Goal: Transaction & Acquisition: Purchase product/service

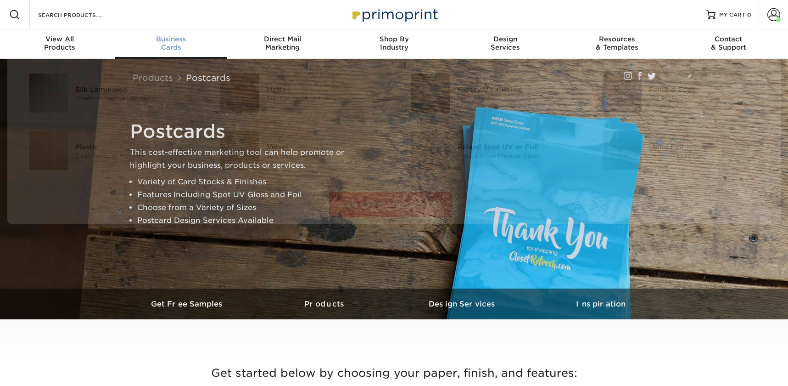
click at [169, 41] on span "Business" at bounding box center [171, 39] width 112 height 8
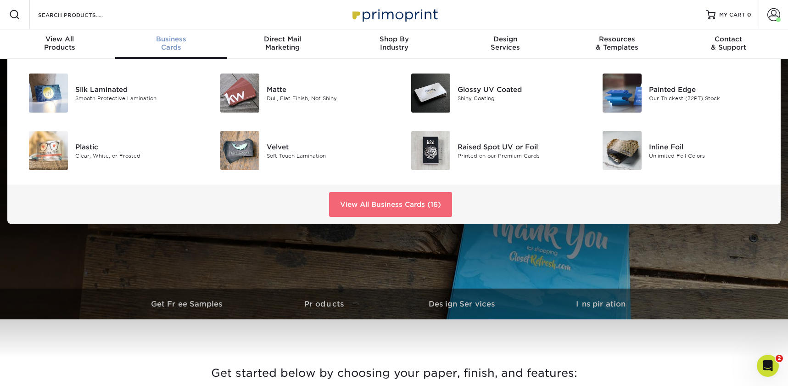
click at [362, 204] on link "View All Business Cards (16)" at bounding box center [390, 204] width 123 height 25
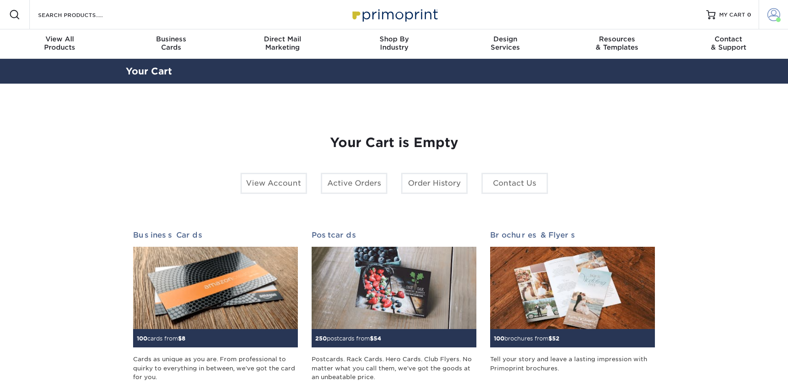
click at [779, 14] on span at bounding box center [773, 14] width 13 height 13
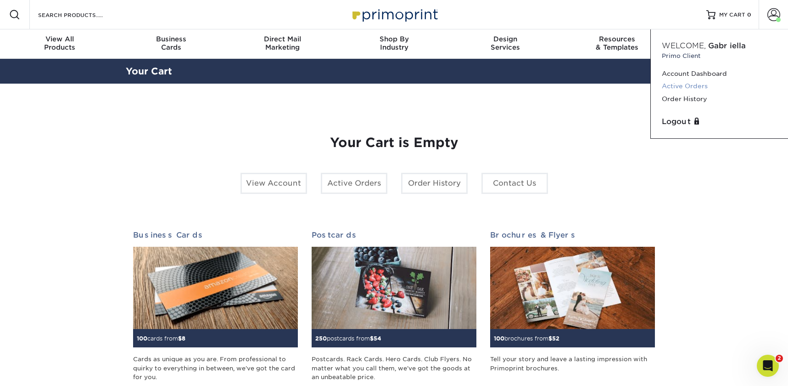
click at [694, 86] on link "Active Orders" at bounding box center [719, 86] width 115 height 12
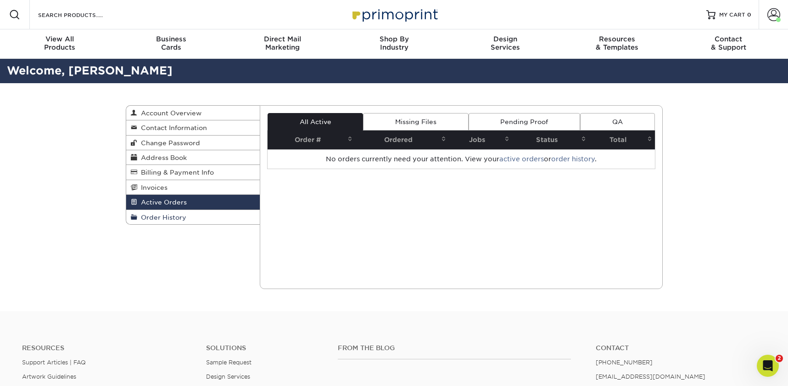
click at [168, 214] on span "Order History" at bounding box center [161, 216] width 49 height 7
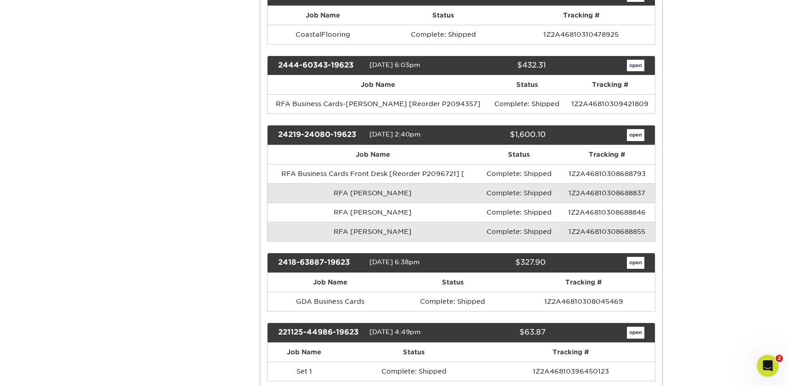
scroll to position [461, 0]
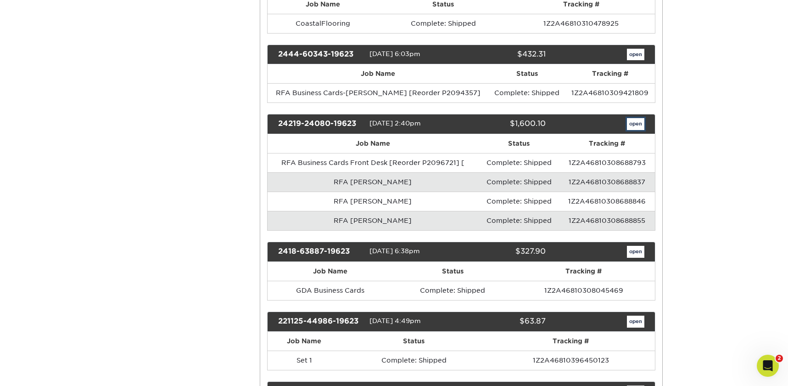
click at [629, 118] on link "open" at bounding box center [635, 124] width 17 height 12
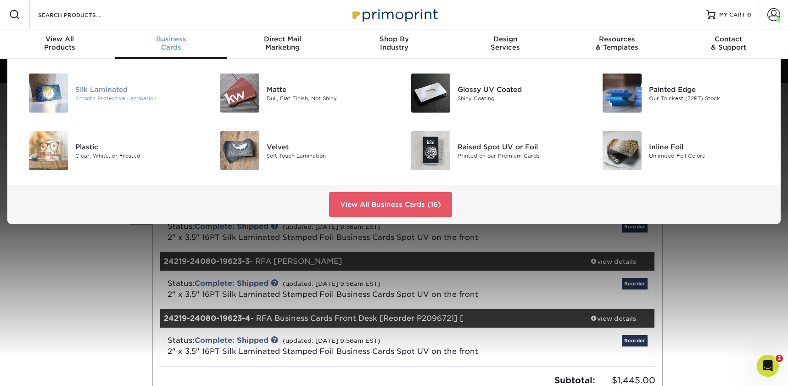
click at [91, 95] on div "Smooth Protective Lamination" at bounding box center [135, 98] width 121 height 8
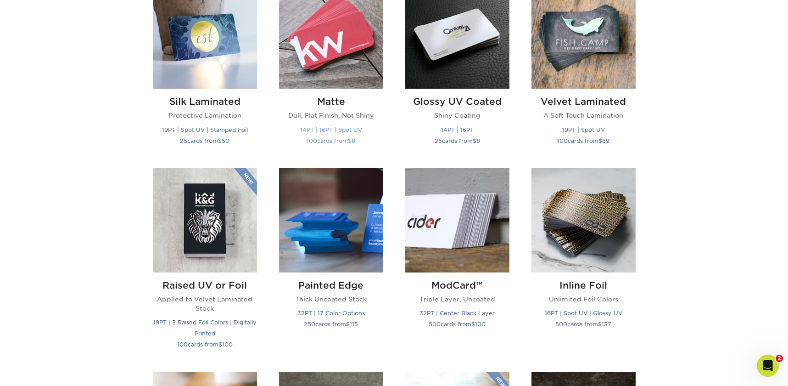
scroll to position [480, 0]
click at [214, 59] on img at bounding box center [205, 36] width 104 height 104
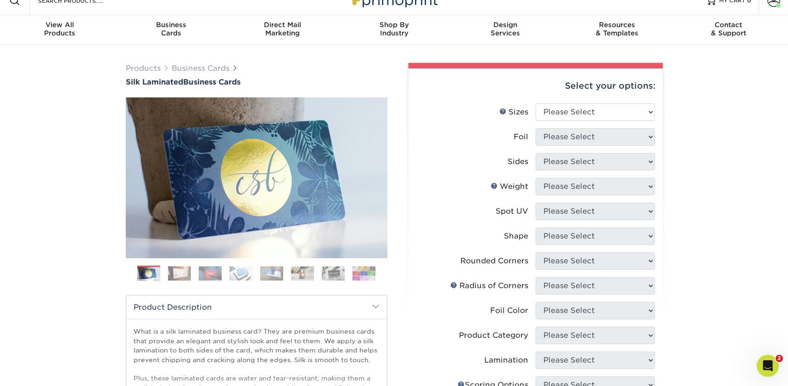
scroll to position [16, 0]
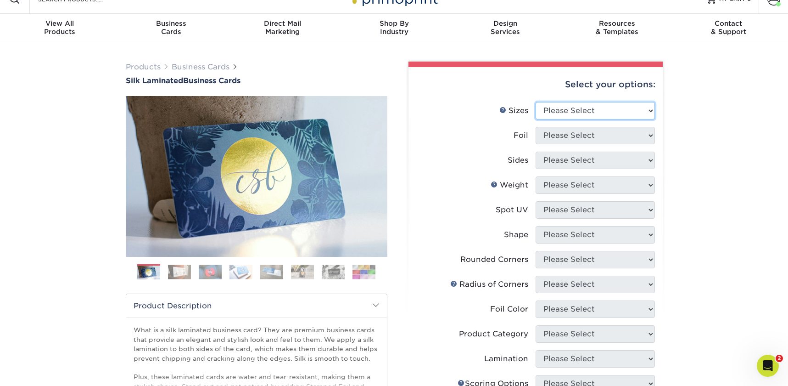
click at [562, 108] on select "Please Select 1.5" x 3.5" - Mini 1.75" x 3.5" - Mini 2" x 2" - Square 2" x 3" -…" at bounding box center [595, 110] width 119 height 17
select select "2.00x3.50"
click at [536, 102] on select "Please Select 1.5" x 3.5" - Mini 1.75" x 3.5" - Mini 2" x 2" - Square 2" x 3" -…" at bounding box center [595, 110] width 119 height 17
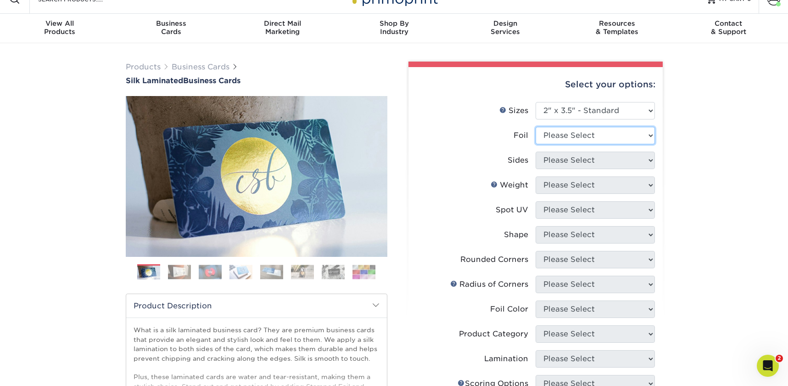
click at [560, 140] on select "Please Select Yes No" at bounding box center [595, 135] width 119 height 17
select select "1"
click at [536, 127] on select "Please Select Yes No" at bounding box center [595, 135] width 119 height 17
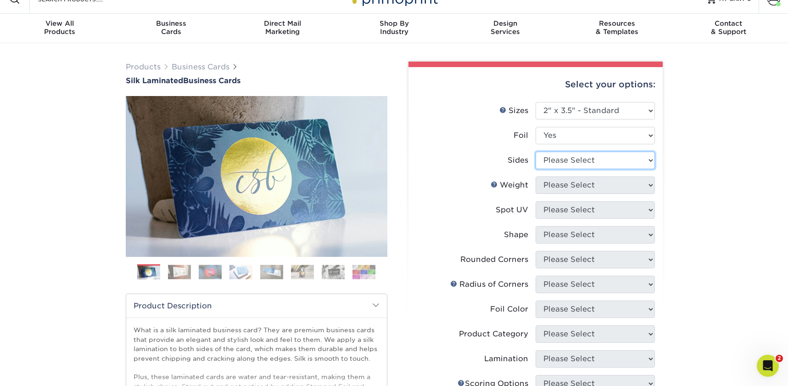
click at [565, 160] on select "Please Select Print Both Sides - Foil Both Sides Print Both Sides - Foil Front …" at bounding box center [595, 159] width 119 height 17
select select "34527644-b4fd-4ffb-9092-1318eefcd9d9"
click at [536, 151] on select "Please Select Print Both Sides - Foil Both Sides Print Both Sides - Foil Front …" at bounding box center [595, 159] width 119 height 17
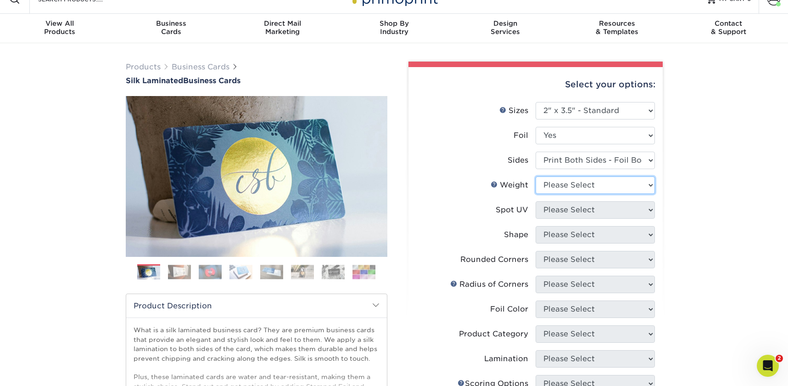
click at [567, 185] on select "Please Select 16PT" at bounding box center [595, 184] width 119 height 17
select select "16PT"
click at [536, 176] on select "Please Select 16PT" at bounding box center [595, 184] width 119 height 17
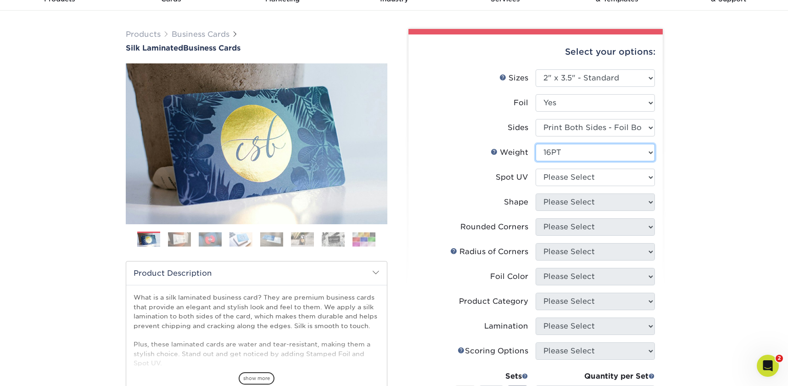
scroll to position [17, 0]
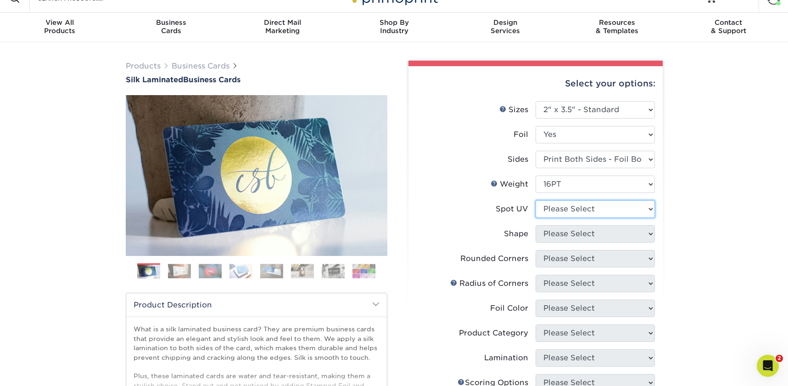
click at [562, 206] on select "Please Select No Spot UV Front and Back (Both Sides) Front Only Back Only" at bounding box center [595, 208] width 119 height 17
click at [209, 77] on h1 "Silk Laminated Business Cards" at bounding box center [257, 79] width 262 height 9
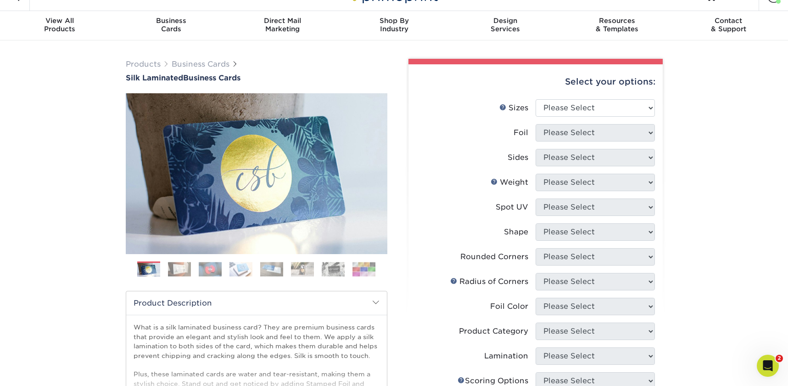
scroll to position [19, 0]
click at [155, 77] on span "Silk Laminated" at bounding box center [154, 77] width 57 height 9
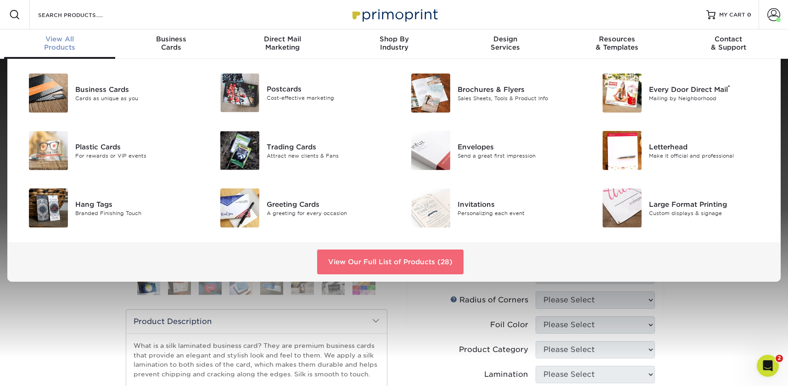
click at [428, 263] on link "View Our Full List of Products (28)" at bounding box center [390, 261] width 146 height 25
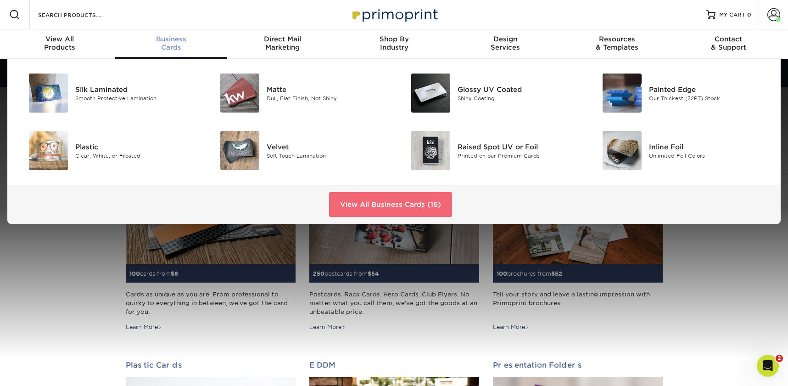
click at [411, 205] on link "View All Business Cards (16)" at bounding box center [390, 204] width 123 height 25
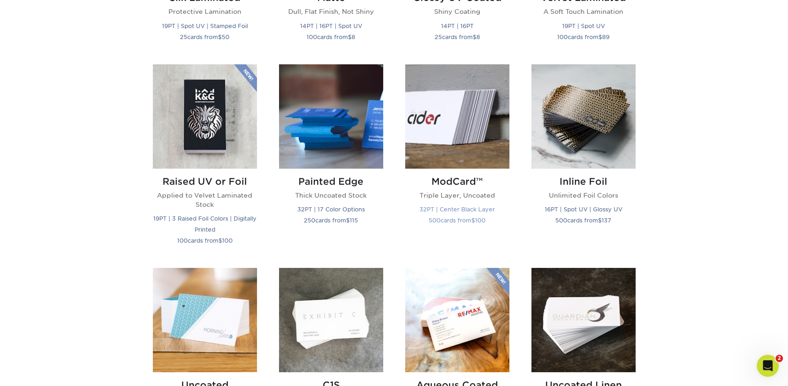
scroll to position [583, 0]
click at [339, 130] on img at bounding box center [331, 117] width 104 height 104
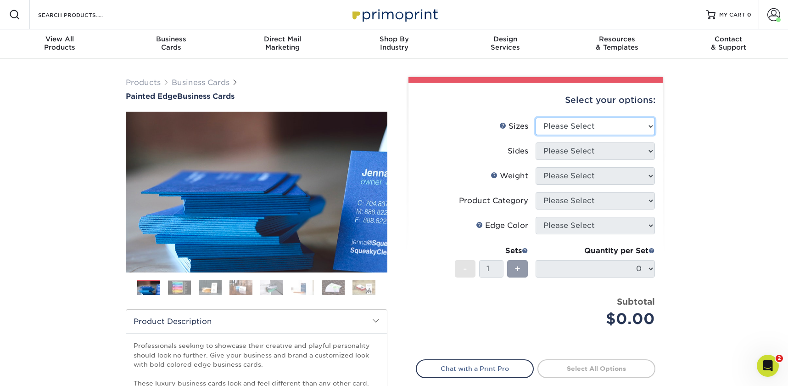
click at [562, 128] on select "Please Select 2" x 3.5" - Standard 2.125" x 3.375" - European 2.5" x 2.5" - Squ…" at bounding box center [595, 125] width 119 height 17
select select "2.00x3.50"
click at [536, 117] on select "Please Select 2" x 3.5" - Standard 2.125" x 3.375" - European 2.5" x 2.5" - Squ…" at bounding box center [595, 125] width 119 height 17
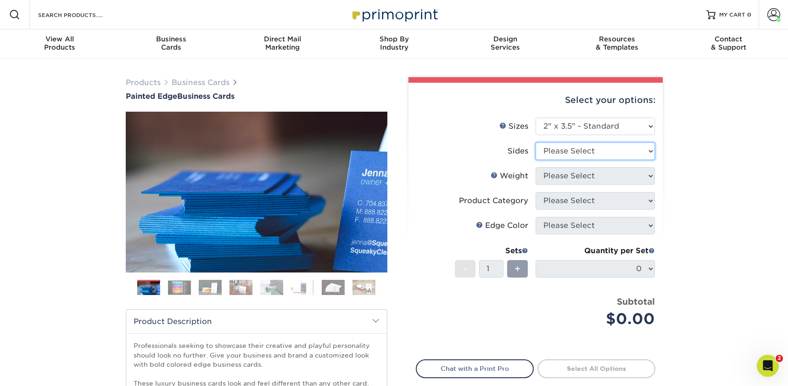
click at [563, 156] on select "Please Select Print Both Sides Print Front Only" at bounding box center [595, 150] width 119 height 17
select select "13abbda7-1d64-4f25-8bb2-c179b224825d"
click at [536, 142] on select "Please Select Print Both Sides Print Front Only" at bounding box center [595, 150] width 119 height 17
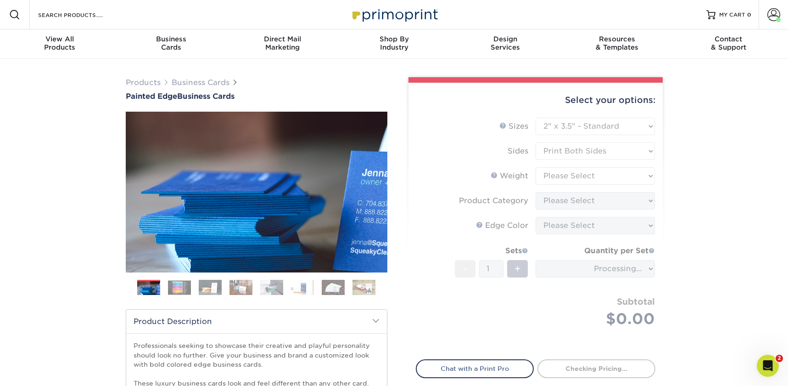
click at [568, 173] on form "Sizes Help Sizes Please Select 2" x 3.5" - Standard 2.125" x 3.375" - European …" at bounding box center [536, 232] width 240 height 231
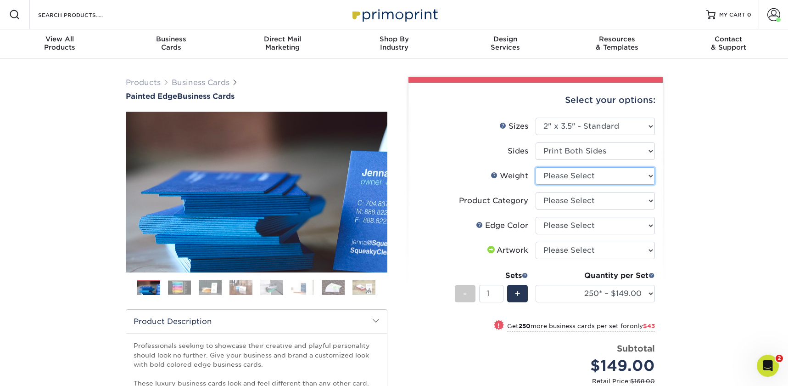
click at [557, 176] on select "Please Select 32PTUC" at bounding box center [595, 175] width 119 height 17
select select "32PTUC"
click at [536, 167] on select "Please Select 32PTUC" at bounding box center [595, 175] width 119 height 17
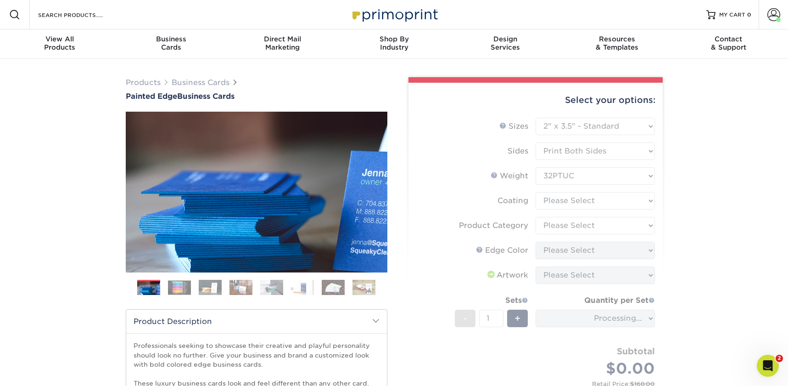
click at [559, 199] on form "Sizes Help Sizes Please Select 2" x 3.5" - Standard 2.125" x 3.375" - European …" at bounding box center [536, 261] width 240 height 289
click at [559, 203] on form "Sizes Help Sizes Please Select 2" x 3.5" - Standard 2.125" x 3.375" - European …" at bounding box center [536, 261] width 240 height 289
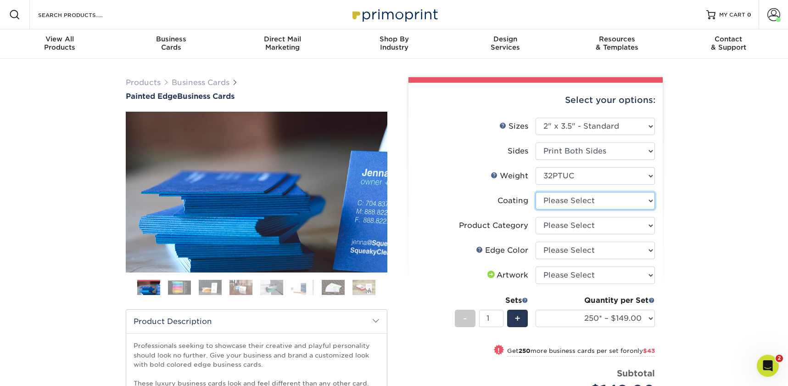
click at [554, 206] on select at bounding box center [595, 200] width 119 height 17
select select "3e7618de-abca-4bda-9f97-8b9129e913d8"
click at [536, 192] on select at bounding box center [595, 200] width 119 height 17
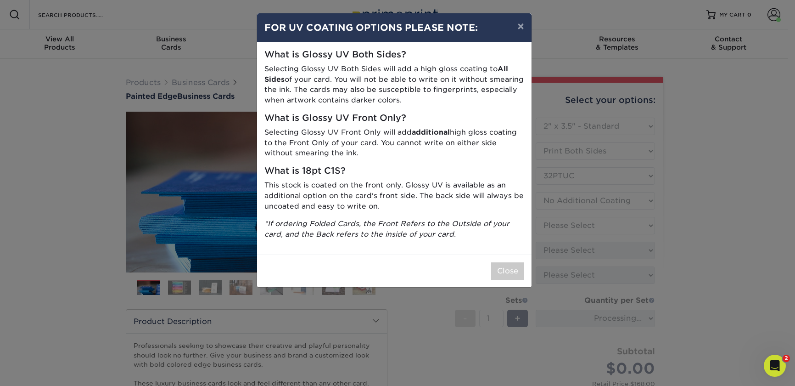
click at [515, 280] on div "Close" at bounding box center [394, 270] width 274 height 33
click at [514, 280] on div "Close" at bounding box center [394, 270] width 274 height 33
click at [512, 279] on button "Close" at bounding box center [507, 270] width 33 height 17
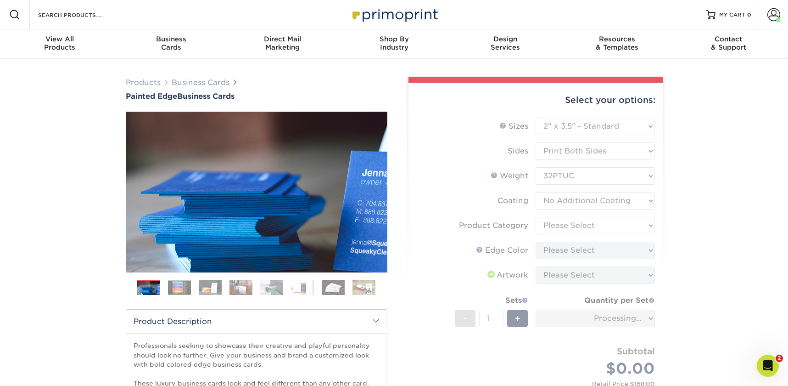
click at [554, 217] on form "Sizes Help Sizes Please Select 2" x 3.5" - Standard 2.125" x 3.375" - European …" at bounding box center [536, 261] width 240 height 289
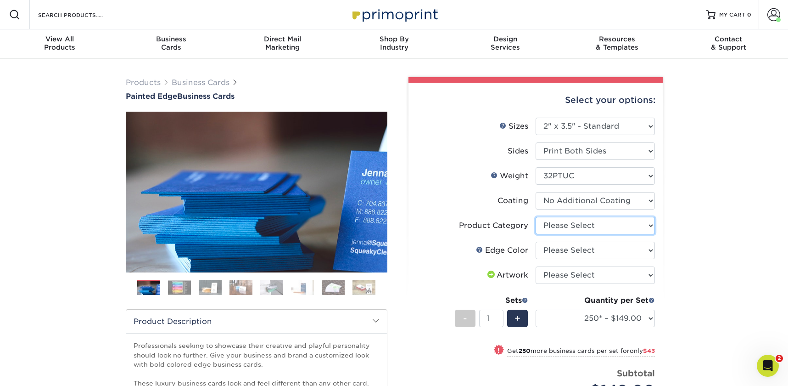
click at [557, 224] on select "Please Select Business Cards" at bounding box center [595, 225] width 119 height 17
select select "3b5148f1-0588-4f88-a218-97bcfdce65c1"
click at [536, 217] on select "Please Select Business Cards" at bounding box center [595, 225] width 119 height 17
click at [557, 248] on select "Please Select Charcoal Black Brown Blue Pearlescent Blue Pearlescent Gold Pearl…" at bounding box center [595, 249] width 119 height 17
select select "34794e23-ba15-445e-813c-341542a5462f"
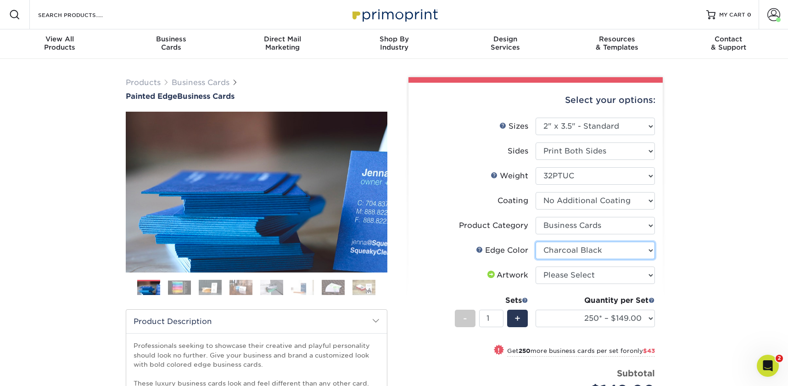
click at [536, 241] on select "Please Select Charcoal Black Brown Blue Pearlescent Blue Pearlescent Gold Pearl…" at bounding box center [595, 249] width 119 height 17
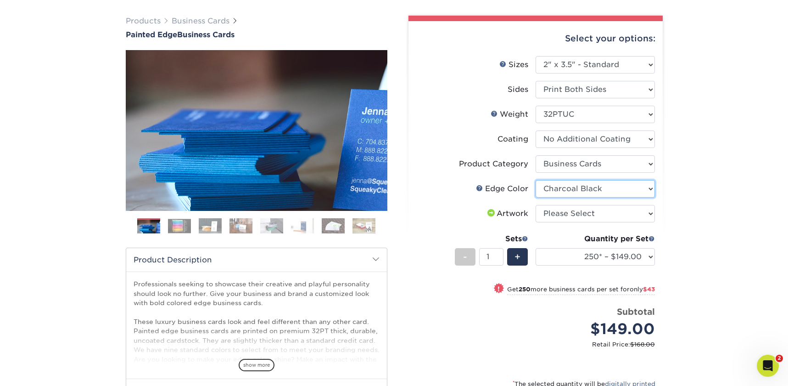
scroll to position [77, 0]
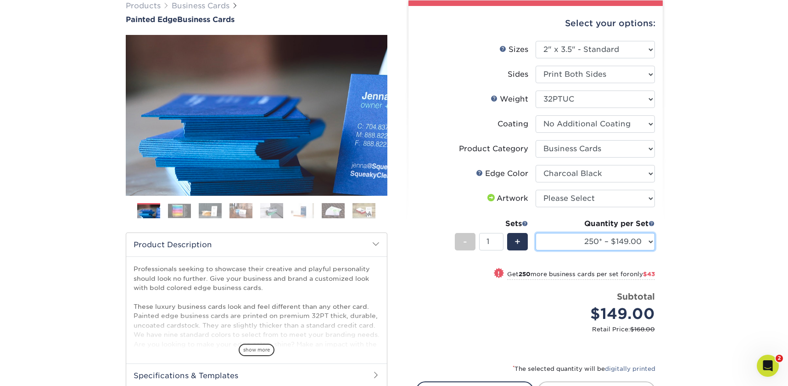
click at [600, 239] on select "250* – $149.00 500* – $192.00 1000* – $300.00" at bounding box center [595, 241] width 119 height 17
click at [536, 233] on select "250* – $149.00 500* – $192.00 1000* – $300.00" at bounding box center [595, 241] width 119 height 17
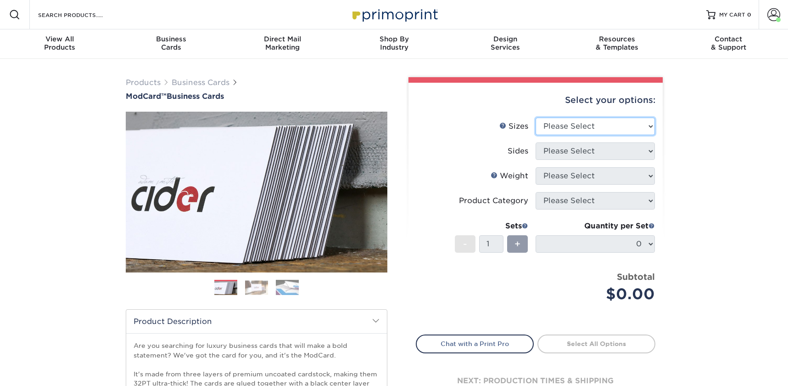
click at [564, 126] on select "Please Select 1.5" x 3.5" - Mini 1.75" x 3.5" - Mini 2" x 2" - Square 2" x 3" -…" at bounding box center [595, 125] width 119 height 17
select select "2.00x3.50"
click at [536, 117] on select "Please Select 1.5" x 3.5" - Mini 1.75" x 3.5" - Mini 2" x 2" - Square 2" x 3" -…" at bounding box center [595, 125] width 119 height 17
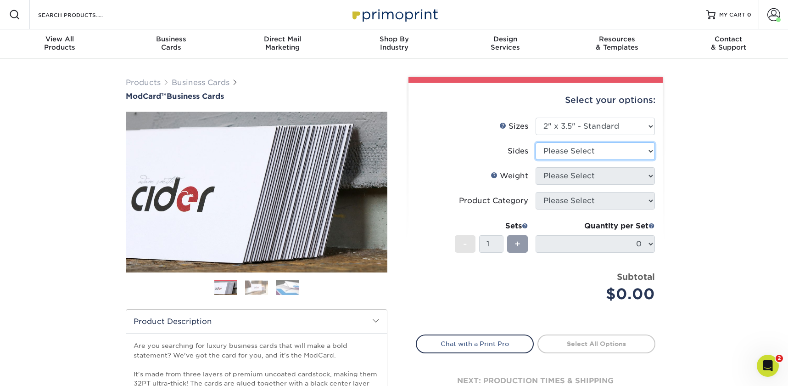
click at [556, 152] on select "Please Select Print Both Sides Print Front Only" at bounding box center [595, 150] width 119 height 17
select select "13abbda7-1d64-4f25-8bb2-c179b224825d"
click at [536, 142] on select "Please Select Print Both Sides Print Front Only" at bounding box center [595, 150] width 119 height 17
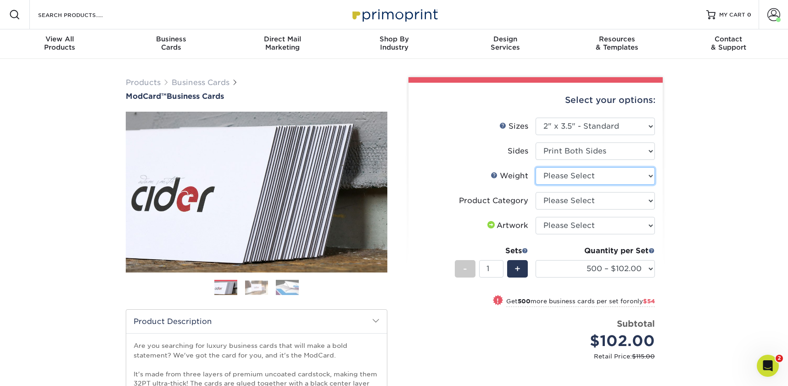
click at [558, 176] on select "Please Select 32PTUCBLK" at bounding box center [595, 175] width 119 height 17
select select "32PTUCBLK"
click at [536, 167] on select "Please Select 32PTUCBLK" at bounding box center [595, 175] width 119 height 17
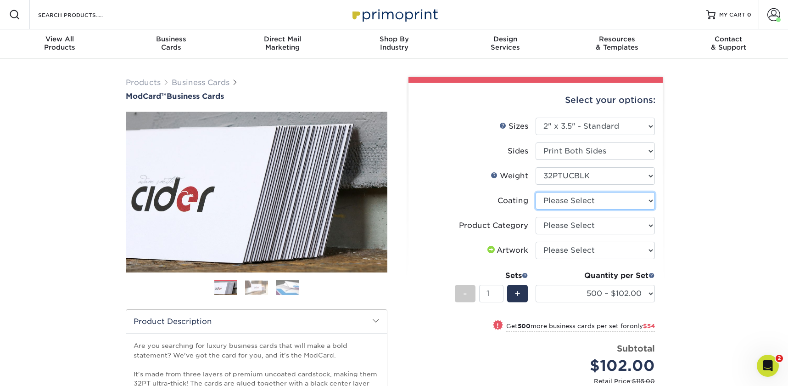
click at [555, 202] on select at bounding box center [595, 200] width 119 height 17
select select "3e7618de-abca-4bda-9f97-8b9129e913d8"
click at [536, 192] on select at bounding box center [595, 200] width 119 height 17
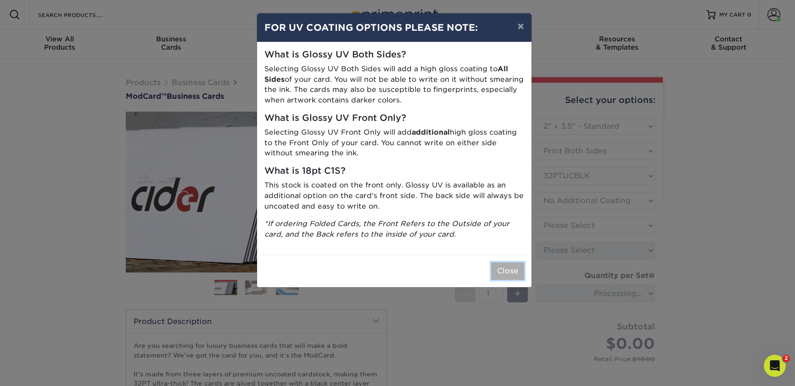
click at [497, 267] on button "Close" at bounding box center [507, 270] width 33 height 17
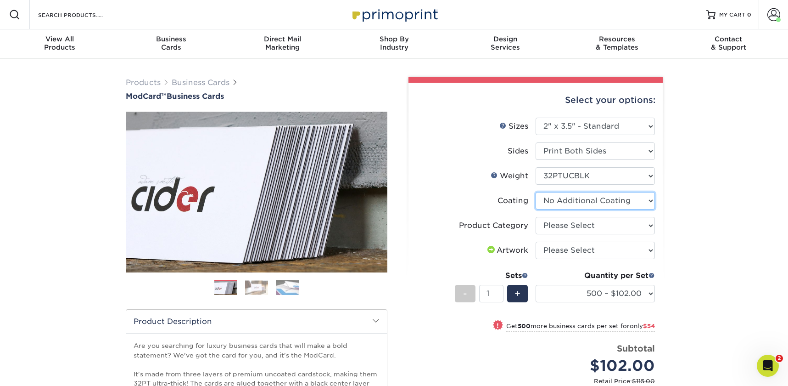
click at [559, 202] on select at bounding box center [595, 200] width 119 height 17
click at [564, 228] on select "Please Select Business Cards" at bounding box center [595, 225] width 119 height 17
select select "3b5148f1-0588-4f88-a218-97bcfdce65c1"
click at [536, 217] on select "Please Select Business Cards" at bounding box center [595, 225] width 119 height 17
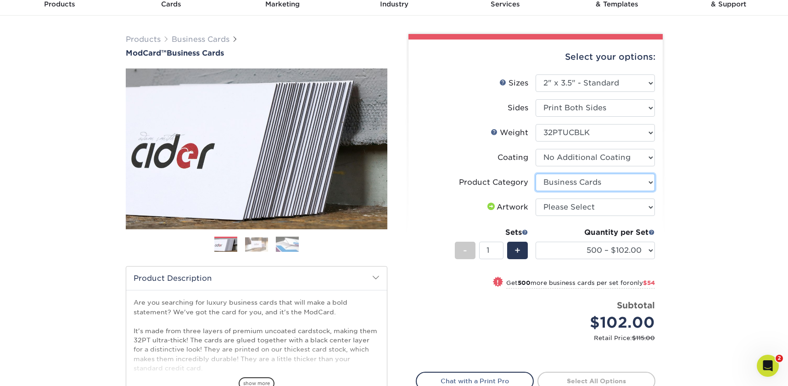
scroll to position [45, 0]
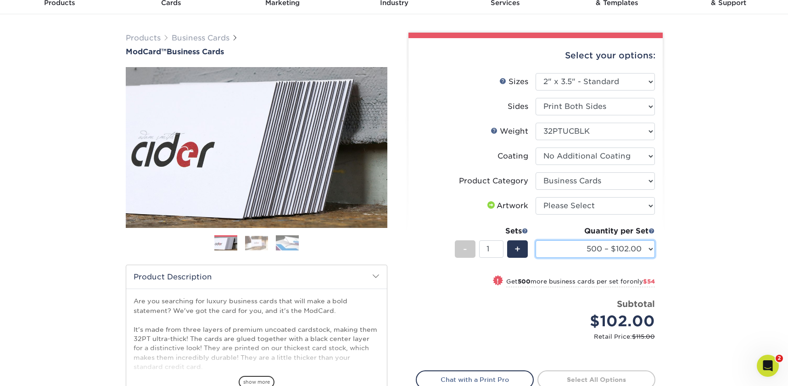
click at [577, 248] on select "500 – $102.00 1000 – $156.00" at bounding box center [595, 248] width 119 height 17
click at [536, 240] on select "500 – $102.00 1000 – $156.00" at bounding box center [595, 248] width 119 height 17
click at [248, 242] on img at bounding box center [256, 242] width 23 height 14
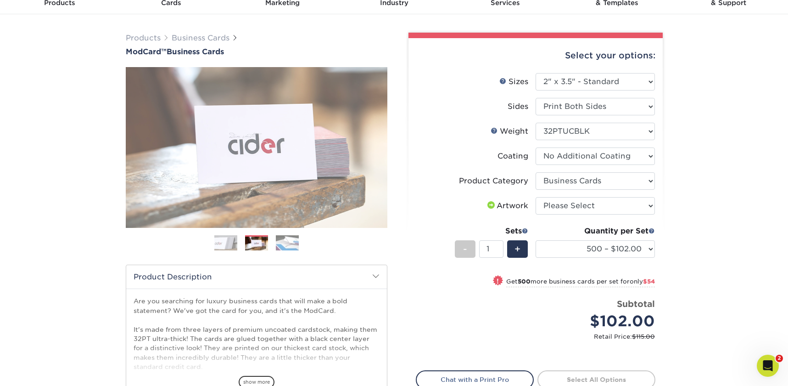
click at [276, 242] on img at bounding box center [287, 243] width 23 height 16
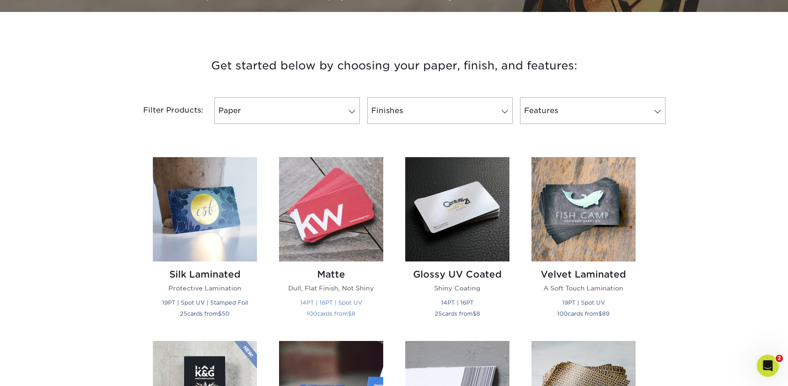
scroll to position [306, 0]
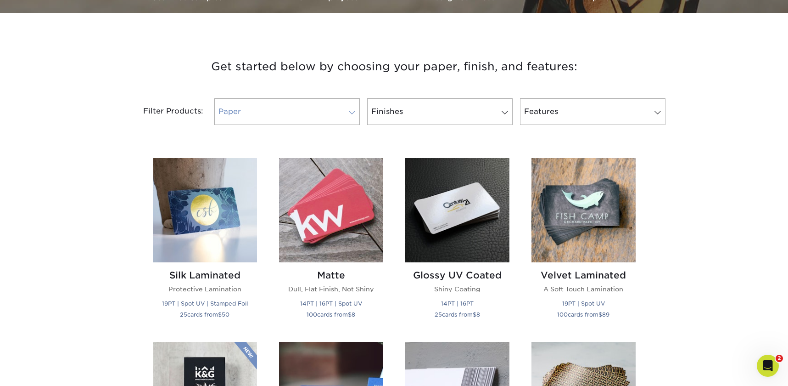
click at [306, 105] on link "Paper" at bounding box center [286, 111] width 145 height 27
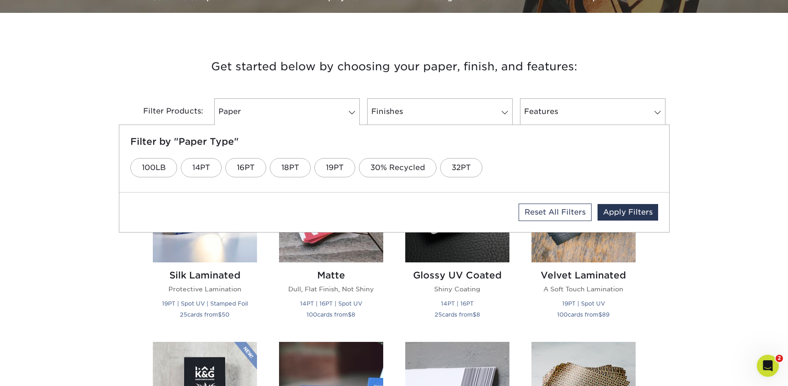
drag, startPoint x: 327, startPoint y: 127, endPoint x: 436, endPoint y: 125, distance: 109.7
click at [327, 127] on div "Filter by "Paper Type" 100LB 14PT 16PT 18PT 19PT 30% Recycled 32PT" at bounding box center [394, 158] width 550 height 67
click at [463, 110] on link "Finishes" at bounding box center [439, 111] width 145 height 27
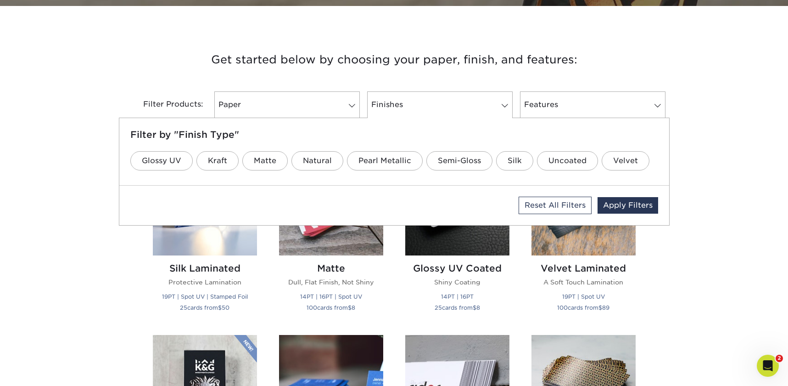
scroll to position [322, 0]
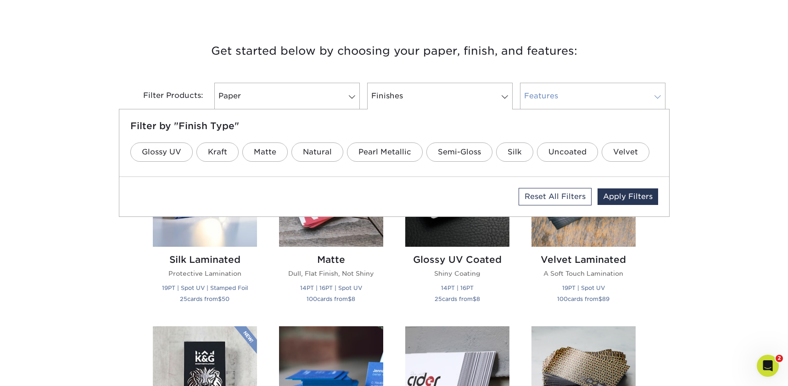
click at [555, 98] on link "Features" at bounding box center [592, 96] width 145 height 27
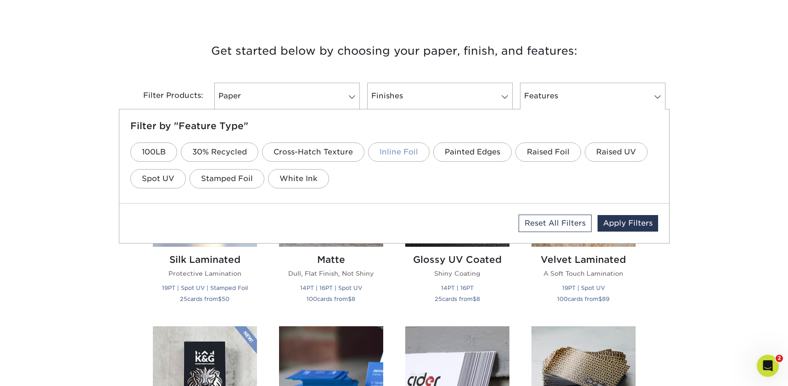
click at [384, 154] on link "Inline Foil" at bounding box center [399, 151] width 62 height 19
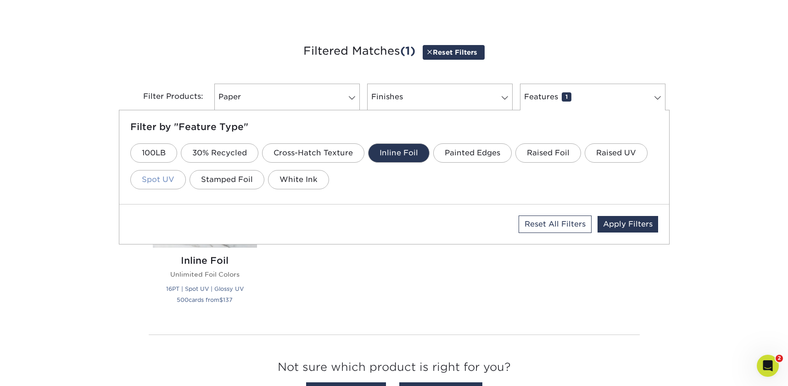
click at [159, 179] on link "Spot UV" at bounding box center [158, 179] width 56 height 19
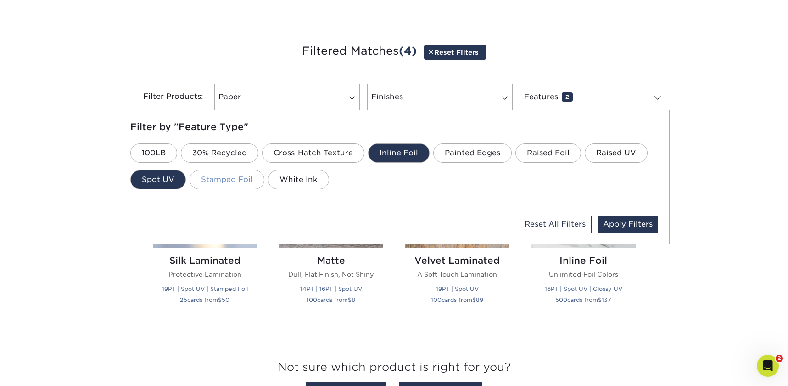
click at [240, 178] on link "Stamped Foil" at bounding box center [227, 179] width 75 height 19
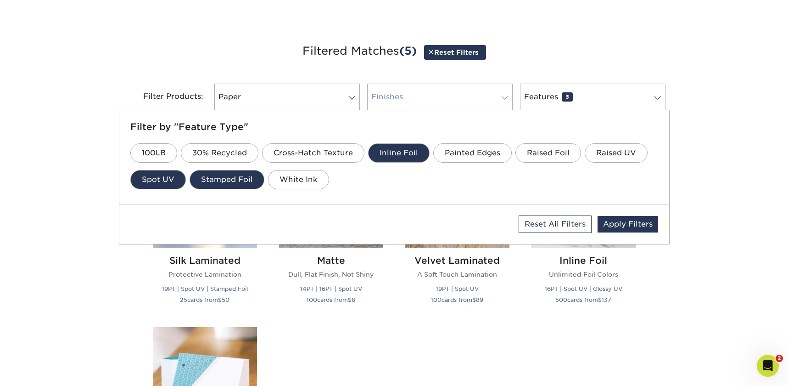
click at [434, 94] on link "Finishes 0" at bounding box center [439, 97] width 145 height 27
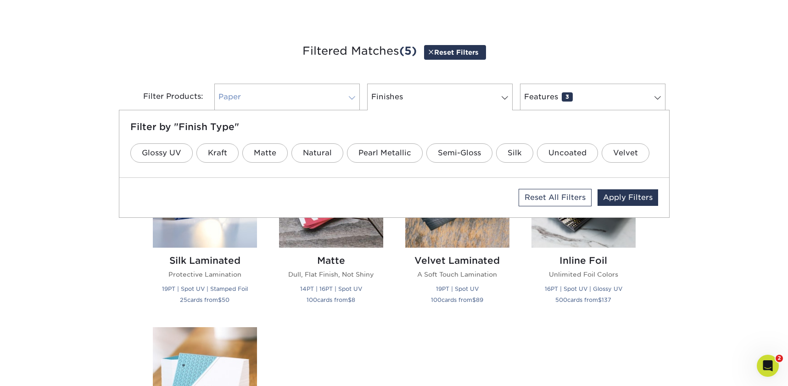
click at [317, 96] on link "Paper 0" at bounding box center [286, 97] width 145 height 27
click at [330, 154] on link "19PT" at bounding box center [334, 152] width 41 height 19
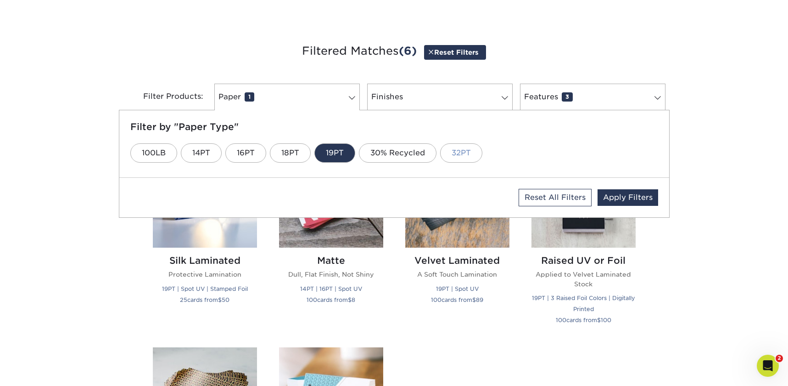
click at [457, 152] on link "32PT" at bounding box center [461, 152] width 42 height 19
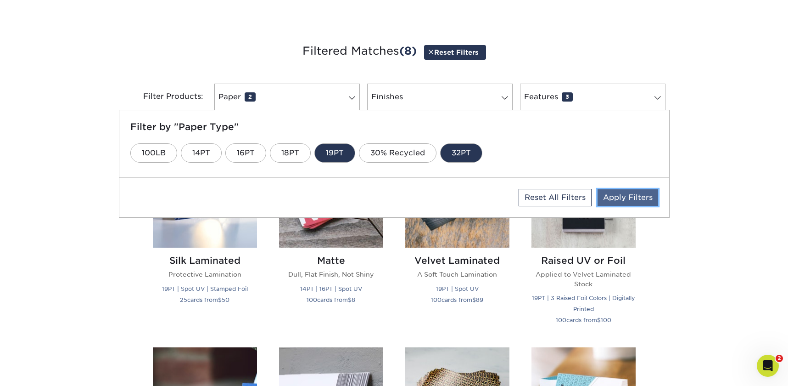
click at [633, 195] on link "Apply Filters" at bounding box center [628, 197] width 61 height 17
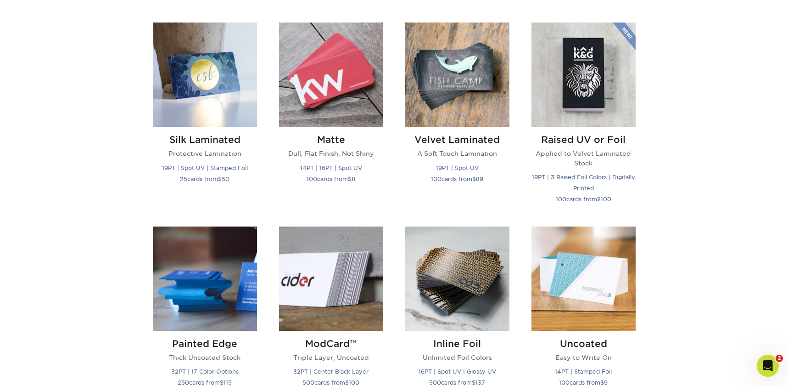
scroll to position [443, 0]
click at [231, 167] on small "19PT | Spot UV | Stamped Foil" at bounding box center [205, 167] width 86 height 7
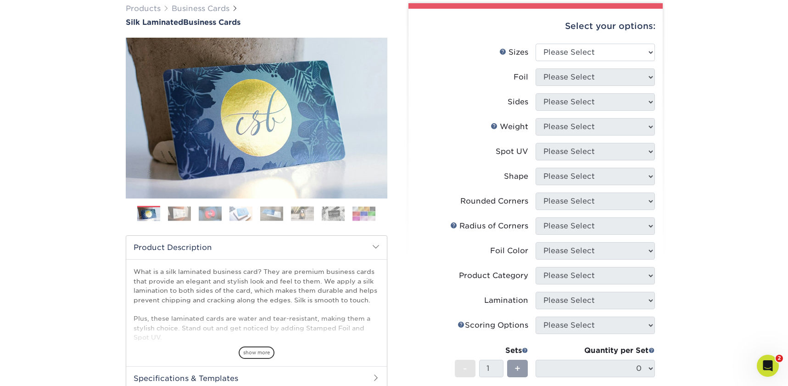
scroll to position [60, 0]
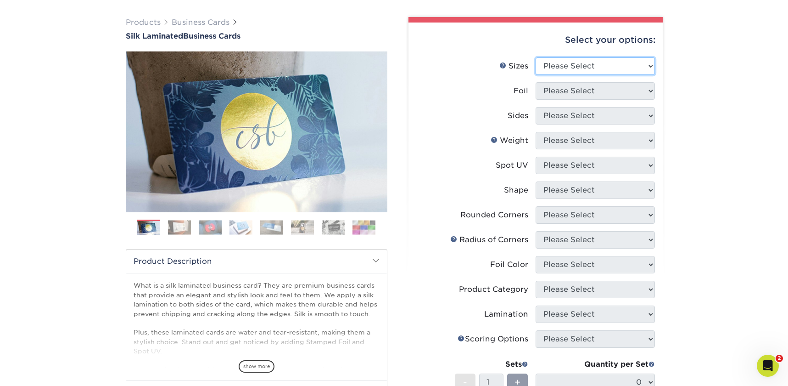
click at [565, 65] on select "Please Select 1.5" x 3.5" - Mini 1.75" x 3.5" - Mini 2" x 2" - Square 2" x 3" -…" at bounding box center [595, 65] width 119 height 17
select select "2.00x3.50"
click at [536, 57] on select "Please Select 1.5" x 3.5" - Mini 1.75" x 3.5" - Mini 2" x 2" - Square 2" x 3" -…" at bounding box center [595, 65] width 119 height 17
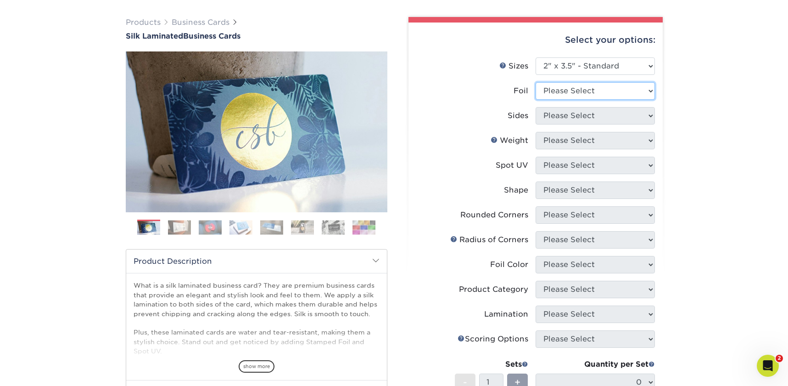
click at [570, 88] on select "Please Select Yes No" at bounding box center [595, 90] width 119 height 17
select select "1"
click at [536, 82] on select "Please Select Yes No" at bounding box center [595, 90] width 119 height 17
click at [571, 120] on select "Please Select Print Both Sides - Foil Both Sides Print Both Sides - Foil Front …" at bounding box center [595, 115] width 119 height 17
select select "e9e9dfb3-fba1-4d60-972c-fd9ca5904d33"
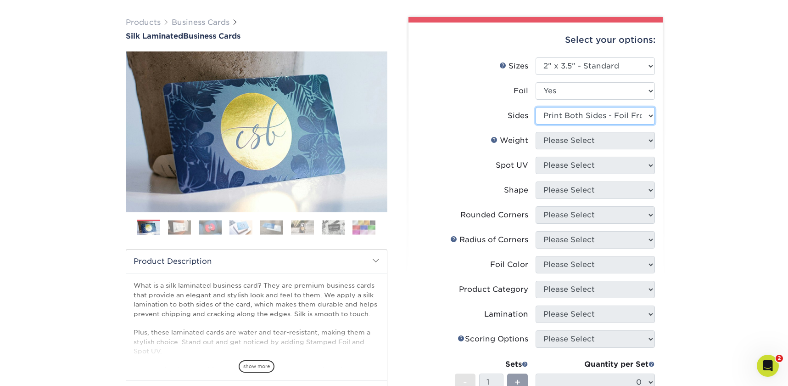
click at [536, 107] on select "Please Select Print Both Sides - Foil Both Sides Print Both Sides - Foil Front …" at bounding box center [595, 115] width 119 height 17
click at [571, 140] on select "Please Select 16PT" at bounding box center [595, 140] width 119 height 17
select select "16PT"
click at [536, 132] on select "Please Select 16PT" at bounding box center [595, 140] width 119 height 17
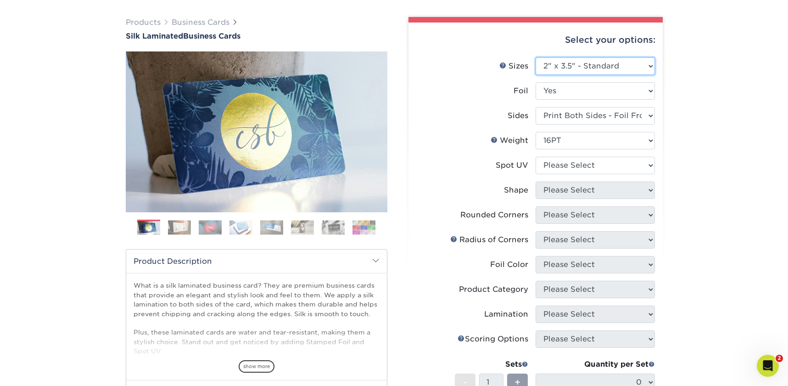
click at [568, 73] on select "Please Select 1.5" x 3.5" - Mini 1.75" x 3.5" - Mini 2" x 2" - Square 2" x 3" -…" at bounding box center [595, 65] width 119 height 17
select select "2.12x3.38"
click at [536, 57] on select "Please Select 1.5" x 3.5" - Mini 1.75" x 3.5" - Mini 2" x 2" - Square 2" x 3" -…" at bounding box center [595, 65] width 119 height 17
select select "-1"
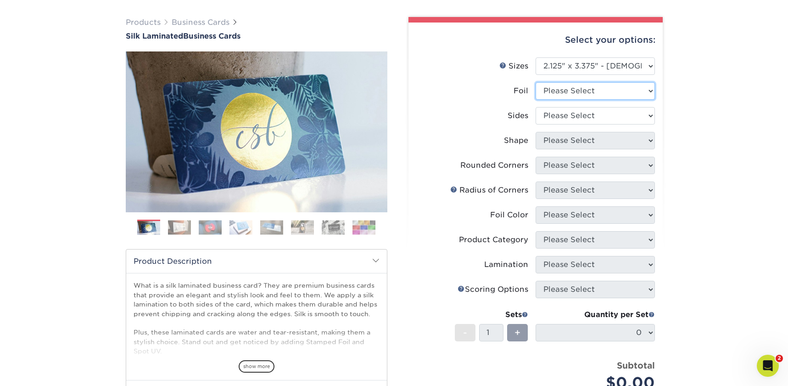
click at [564, 99] on select "Please Select No Yes" at bounding box center [595, 90] width 119 height 17
select select "1"
click at [536, 82] on select "Please Select No Yes" at bounding box center [595, 90] width 119 height 17
drag, startPoint x: 564, startPoint y: 99, endPoint x: 566, endPoint y: 117, distance: 18.1
click at [566, 117] on select "Please Select Print Both Sides - Foil Both Sides Print Both Sides - Foil Front …" at bounding box center [595, 115] width 119 height 17
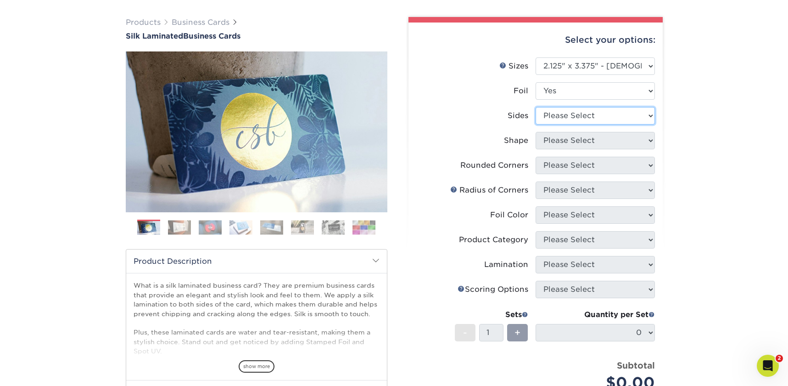
select select "e9e9dfb3-fba1-4d60-972c-fd9ca5904d33"
click at [536, 107] on select "Please Select Print Both Sides - Foil Both Sides Print Both Sides - Foil Front …" at bounding box center [595, 115] width 119 height 17
click at [0, 0] on select "Please Select" at bounding box center [0, 0] width 0 height 0
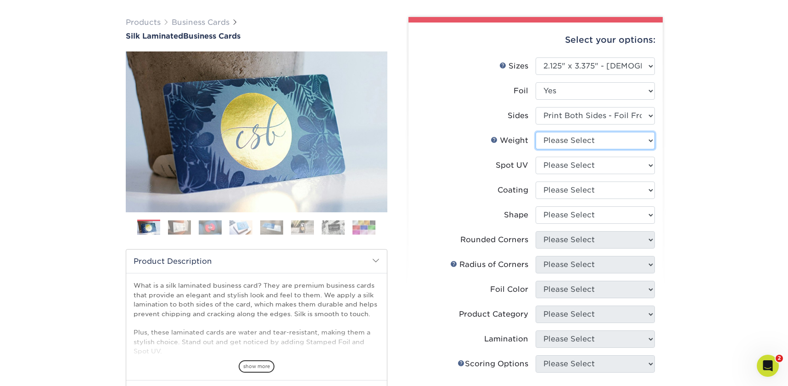
select select "16PT"
click at [536, 132] on select "Please Select 16PT" at bounding box center [595, 140] width 119 height 17
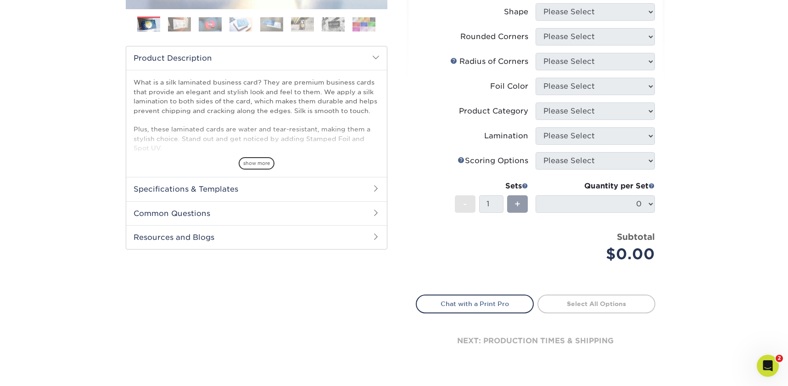
scroll to position [264, 0]
click at [284, 188] on h2 "Specifications & Templates" at bounding box center [256, 188] width 261 height 24
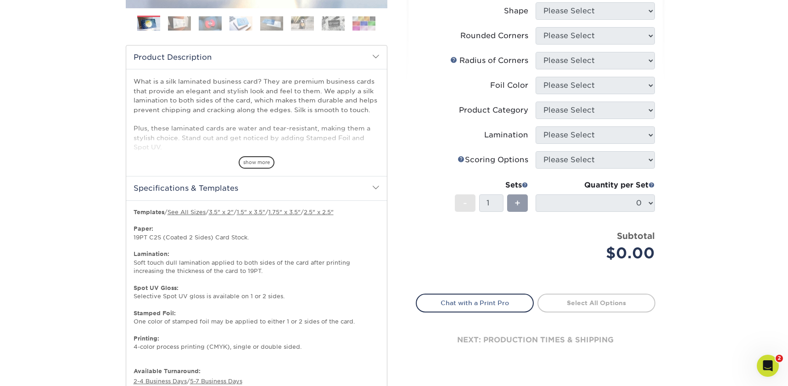
click at [235, 190] on h2 "Specifications & Templates" at bounding box center [256, 188] width 261 height 24
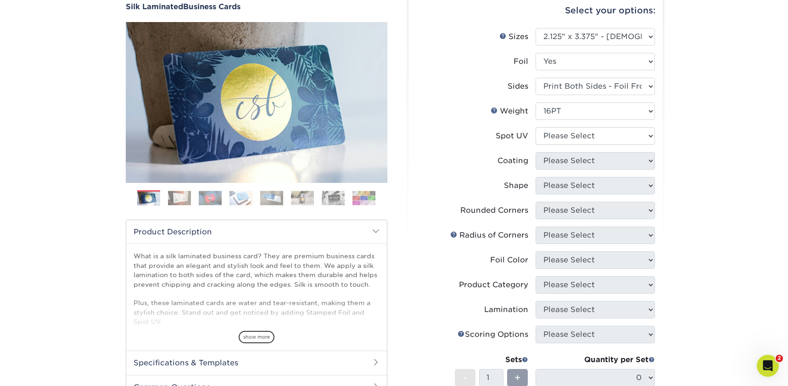
scroll to position [80, 0]
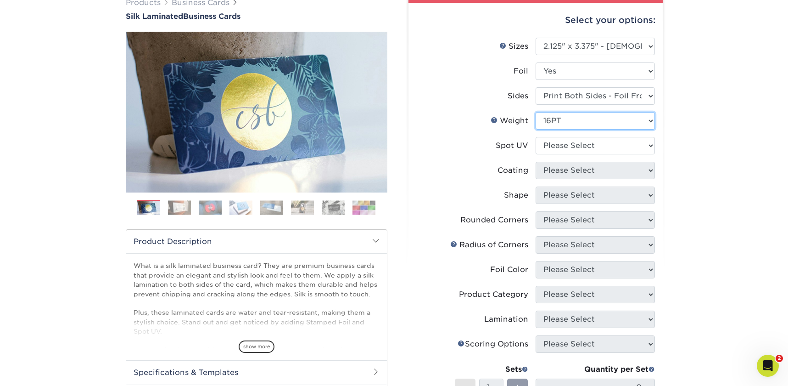
click at [568, 121] on select "Please Select 16PT" at bounding box center [595, 120] width 119 height 17
click at [536, 112] on select "Please Select 16PT" at bounding box center [595, 120] width 119 height 17
click at [586, 54] on select "Please Select 1.5" x 3.5" - Mini 1.75" x 3.5" - Mini 2" x 2" - Square 2" x 3" -…" at bounding box center [595, 46] width 119 height 17
select select "2.00x3.50"
click at [536, 38] on select "Please Select 1.5" x 3.5" - Mini 1.75" x 3.5" - Mini 2" x 2" - Square 2" x 3" -…" at bounding box center [595, 46] width 119 height 17
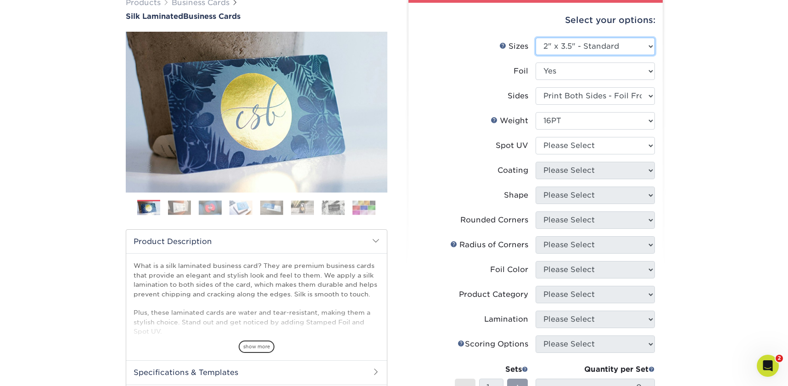
select select "-1"
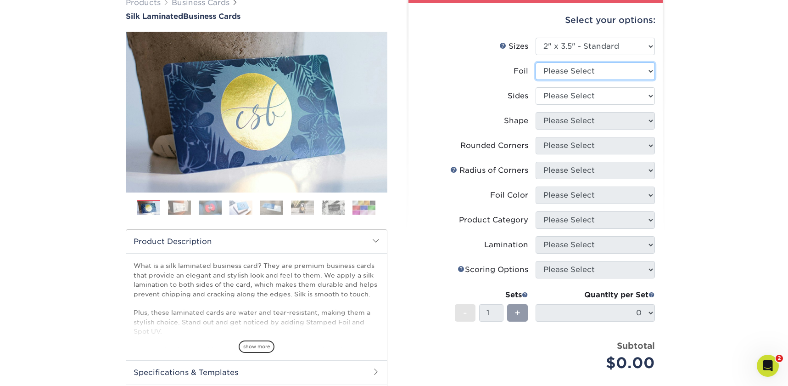
click at [553, 72] on select "Please Select Yes No" at bounding box center [595, 70] width 119 height 17
select select "0"
click at [536, 62] on select "Please Select Yes No" at bounding box center [595, 70] width 119 height 17
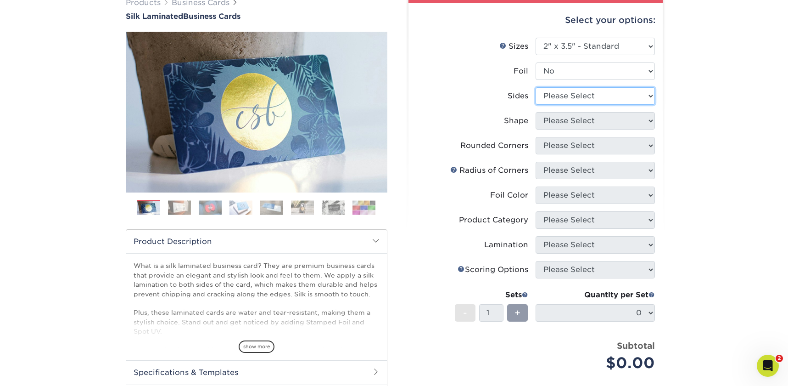
click at [571, 100] on select "Please Select Print Both Sides Print Front Only" at bounding box center [595, 95] width 119 height 17
select select "13abbda7-1d64-4f25-8bb2-c179b224825d"
click at [536, 87] on select "Please Select Print Both Sides Print Front Only" at bounding box center [595, 95] width 119 height 17
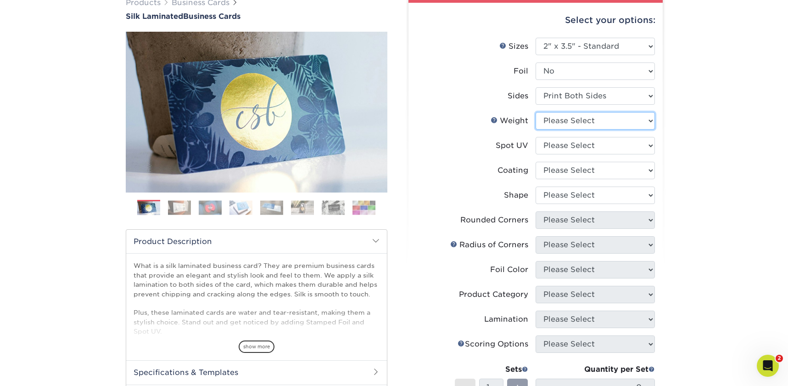
click at [567, 121] on select "Please Select 16PT" at bounding box center [595, 120] width 119 height 17
select select "16PT"
click at [536, 112] on select "Please Select 16PT" at bounding box center [595, 120] width 119 height 17
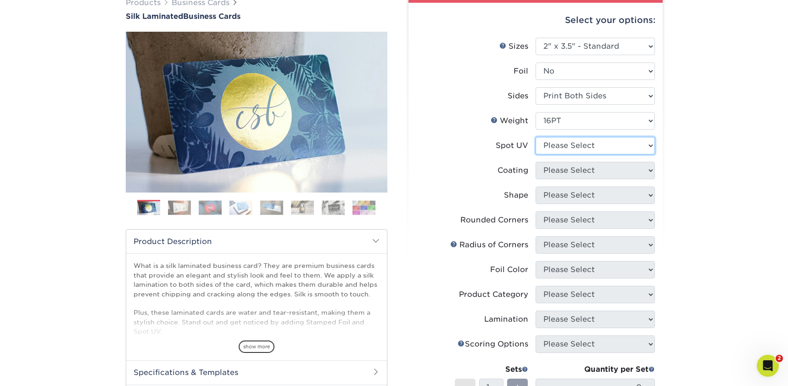
click at [562, 139] on select "Please Select No Spot UV Front and Back (Both Sides) Front Only Back Only" at bounding box center [595, 145] width 119 height 17
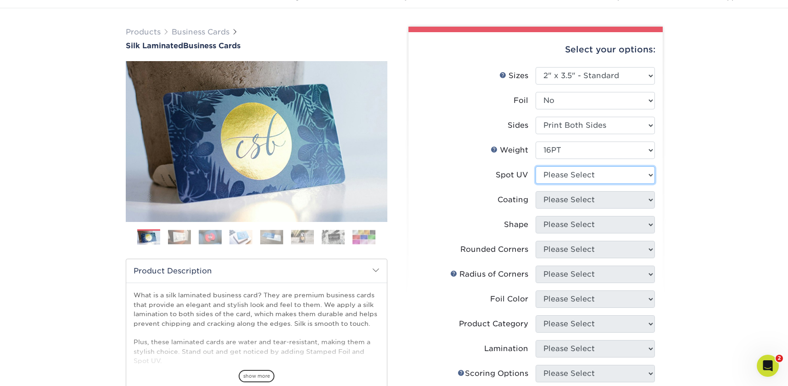
scroll to position [50, 0]
